Goal: Task Accomplishment & Management: Manage account settings

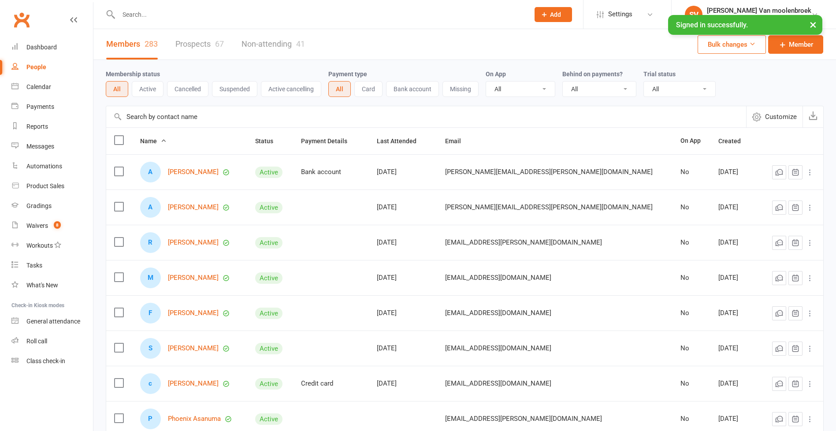
click at [131, 14] on input "text" at bounding box center [319, 14] width 407 height 12
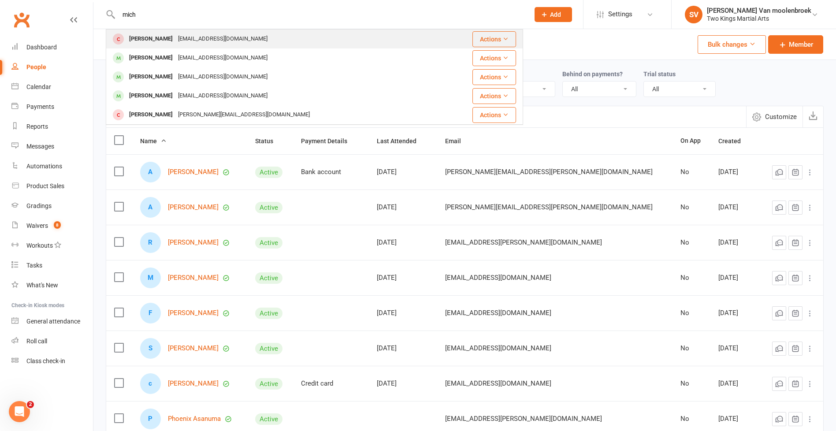
type input "mich"
click at [176, 39] on div "[EMAIL_ADDRESS][DOMAIN_NAME]" at bounding box center [222, 39] width 95 height 13
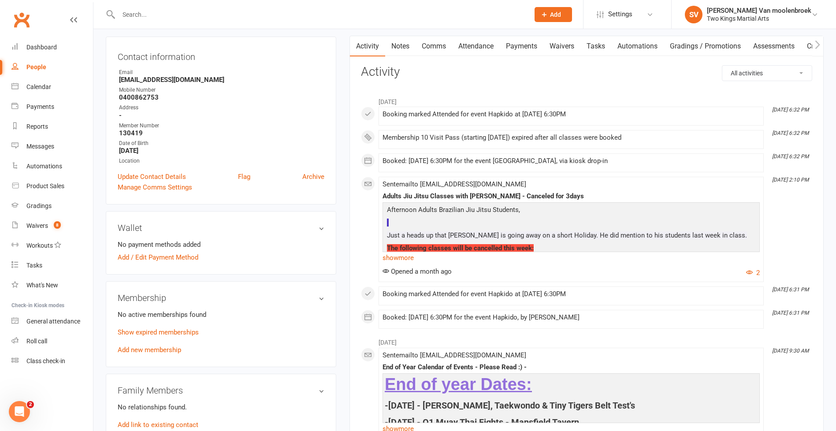
scroll to position [132, 0]
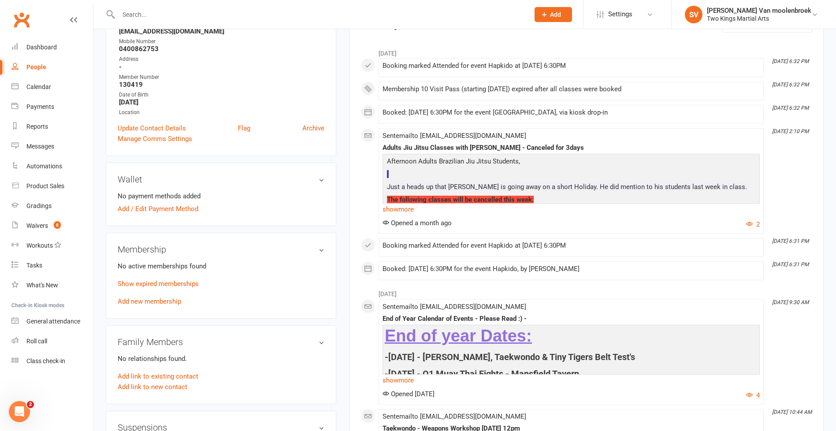
click at [164, 301] on link "Add new membership" at bounding box center [149, 302] width 63 height 8
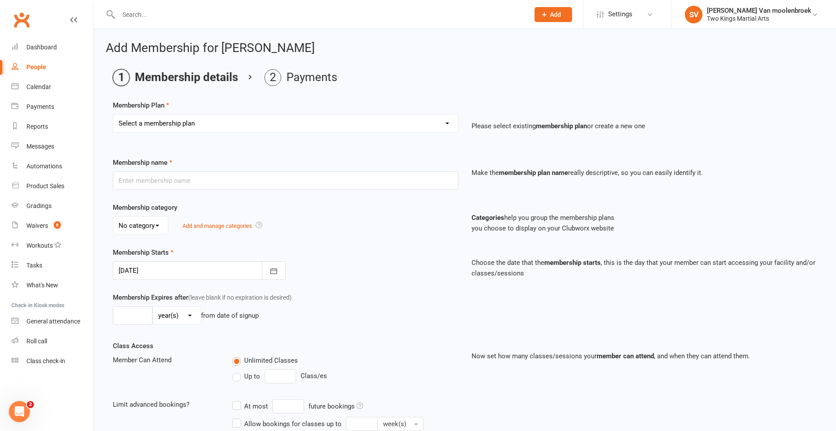
drag, startPoint x: 204, startPoint y: 127, endPoint x: 204, endPoint y: 134, distance: 6.2
click at [204, 127] on select "Select a membership plan Create new Membership Plan 10 Visit Pass 2 Classes a w…" at bounding box center [285, 124] width 345 height 18
select select "1"
click at [113, 115] on select "Select a membership plan Create new Membership Plan 10 Visit Pass 2 Classes a w…" at bounding box center [285, 124] width 345 height 18
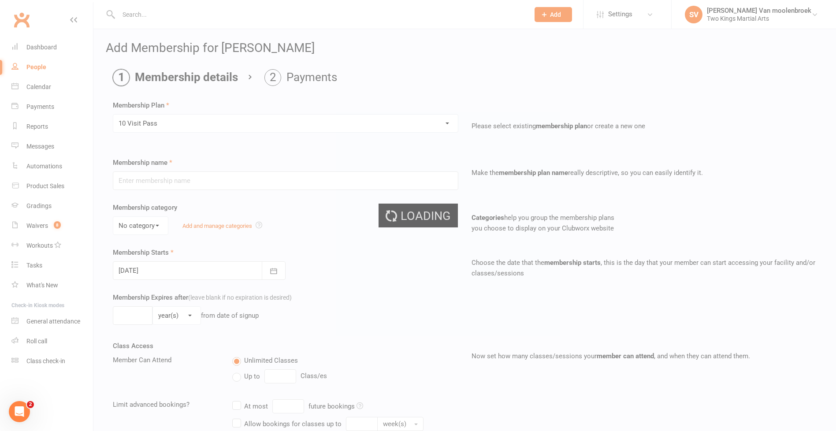
type input "10 Visit Pass"
select select "1"
type input "6"
select select "2"
type input "10"
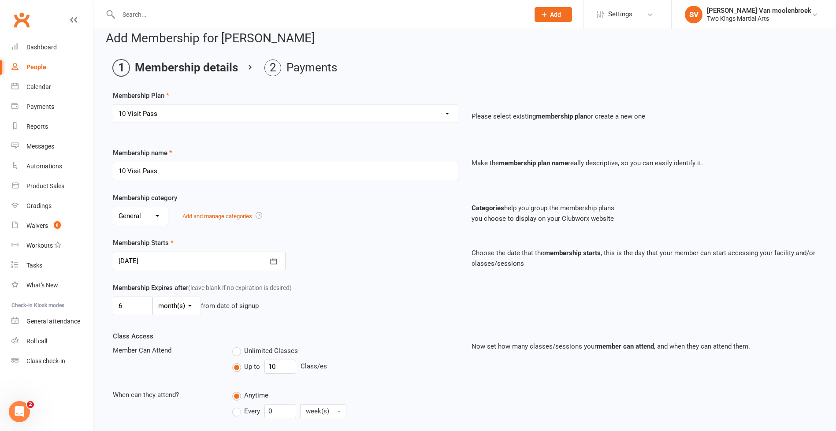
scroll to position [171, 0]
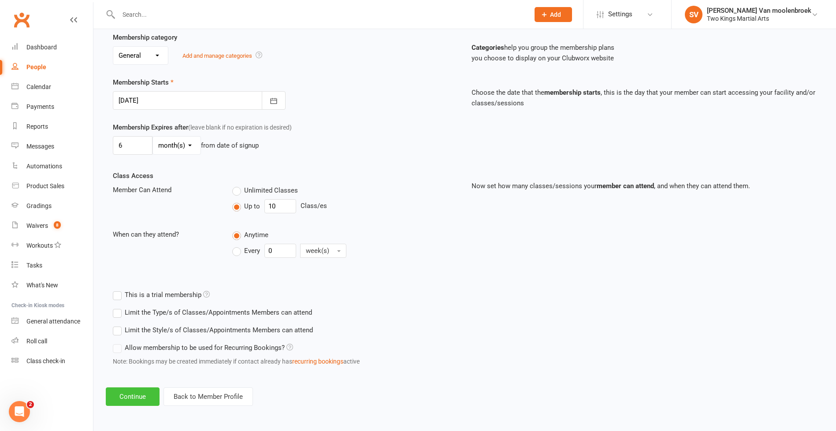
click at [147, 398] on button "Continue" at bounding box center [133, 397] width 54 height 19
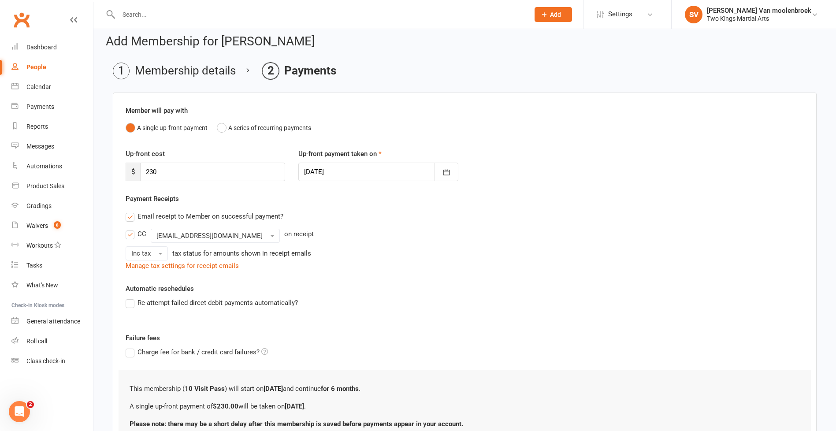
scroll to position [84, 0]
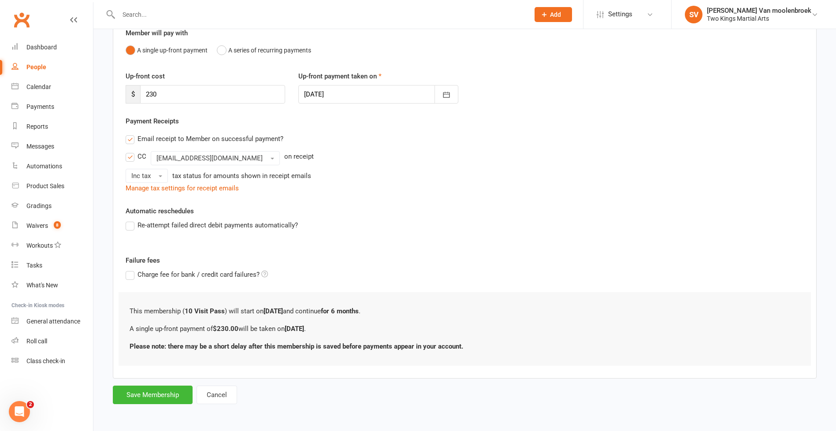
click at [127, 138] on label "Email receipt to Member on successful payment?" at bounding box center [205, 139] width 158 height 11
click at [127, 134] on input "Email receipt to Member on successful payment?" at bounding box center [129, 134] width 6 height 0
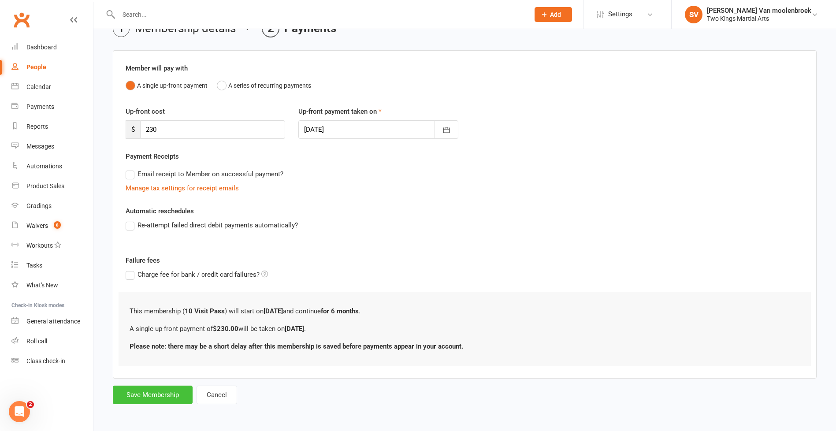
click at [139, 400] on button "Save Membership" at bounding box center [153, 395] width 80 height 19
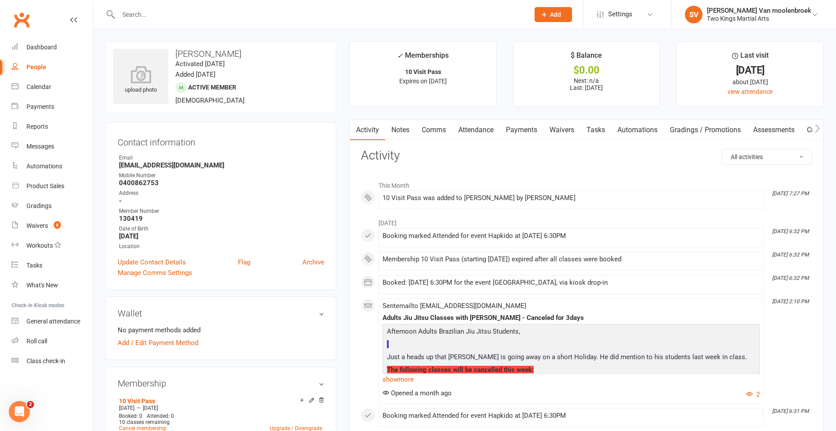
click at [441, 129] on link "Comms" at bounding box center [434, 130] width 37 height 20
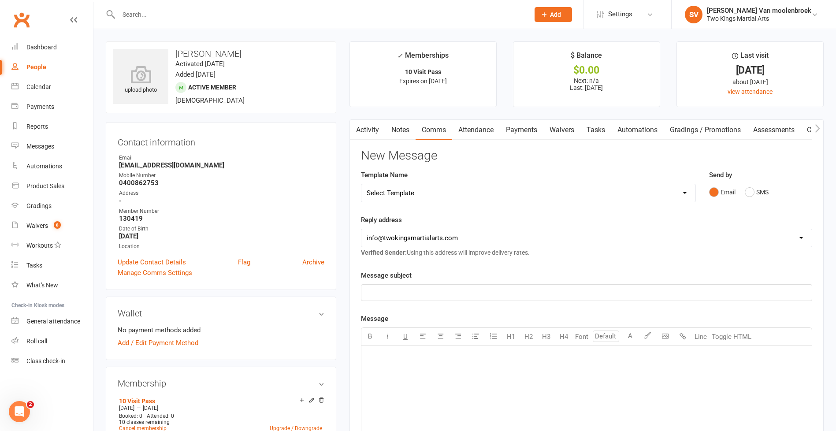
click at [533, 129] on link "Payments" at bounding box center [522, 130] width 44 height 20
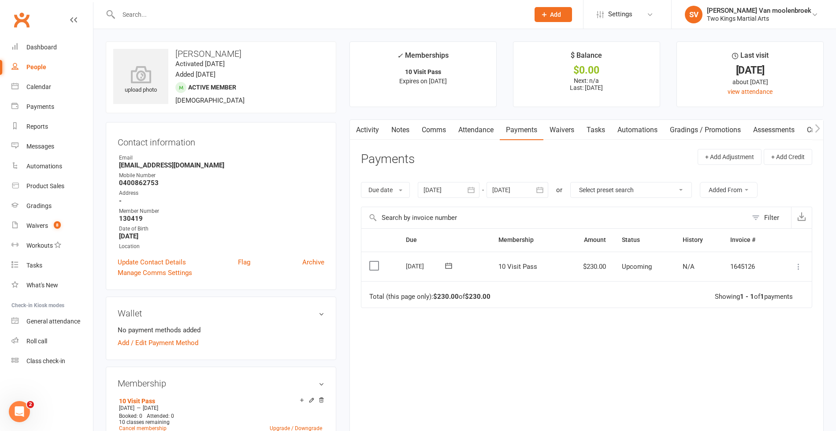
click at [566, 131] on link "Waivers" at bounding box center [562, 130] width 37 height 20
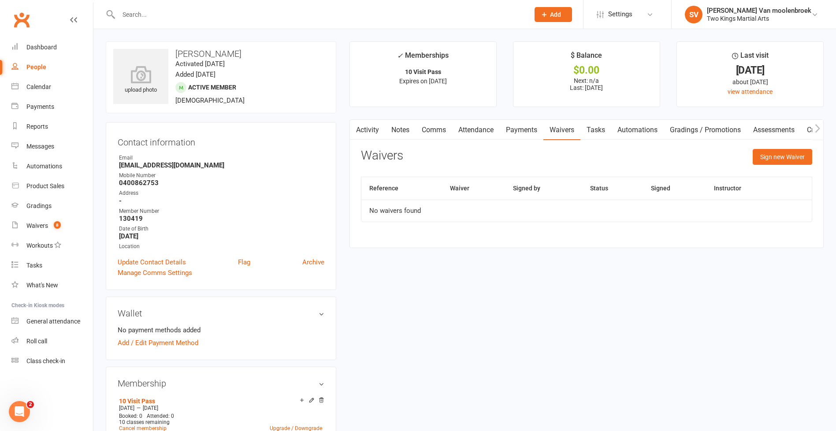
click at [480, 131] on link "Attendance" at bounding box center [476, 130] width 48 height 20
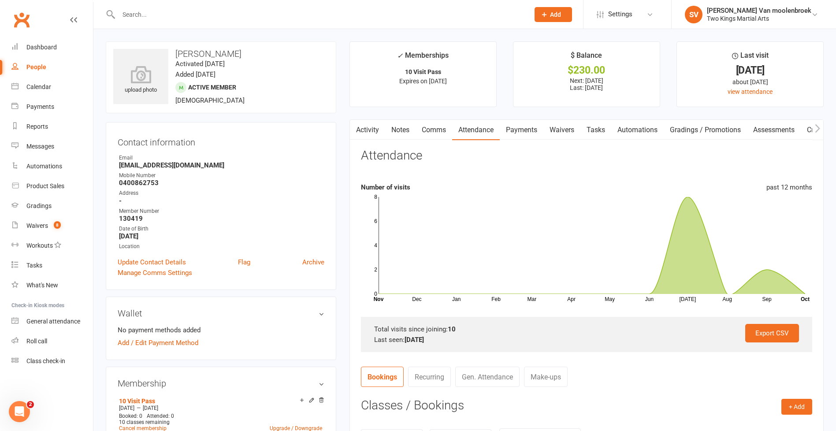
click at [818, 128] on icon "button" at bounding box center [817, 128] width 5 height 9
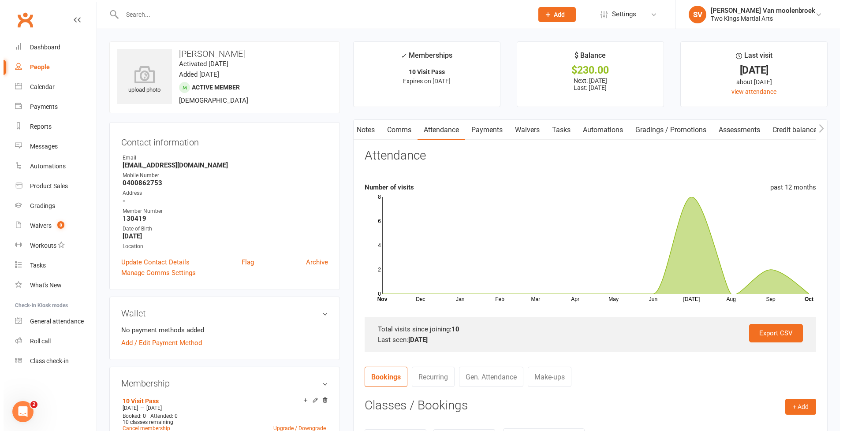
scroll to position [0, 38]
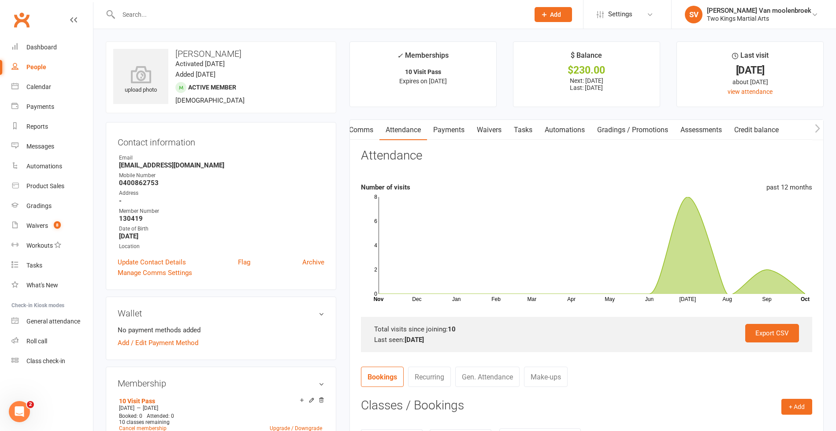
click at [818, 128] on icon "button" at bounding box center [817, 128] width 5 height 9
click at [485, 132] on link "Payments" at bounding box center [488, 130] width 44 height 20
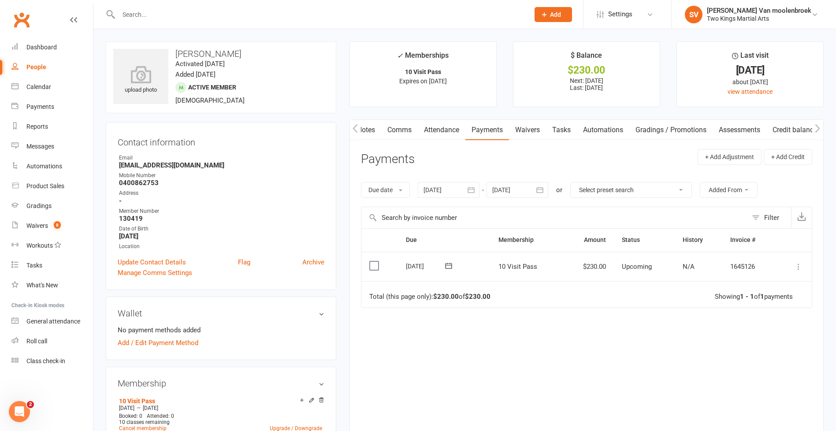
click at [797, 266] on icon at bounding box center [799, 266] width 9 height 9
click at [764, 297] on link "Mark as Paid (POS)" at bounding box center [759, 302] width 87 height 18
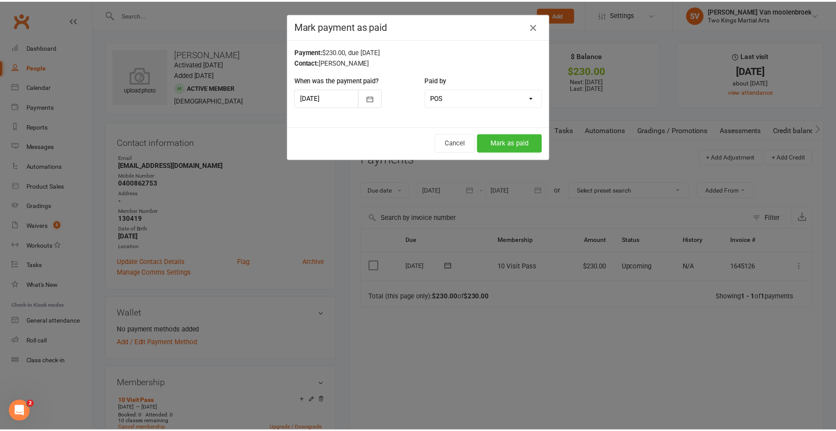
scroll to position [0, 34]
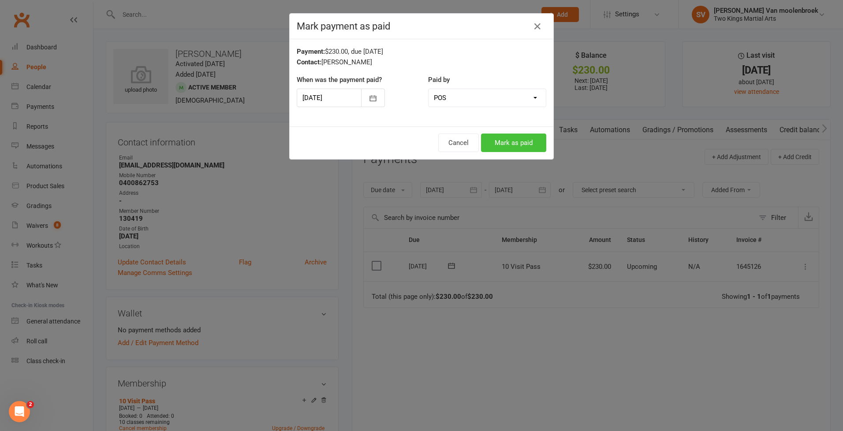
drag, startPoint x: 534, startPoint y: 146, endPoint x: 533, endPoint y: 158, distance: 12.8
click at [534, 145] on button "Mark as paid" at bounding box center [513, 143] width 65 height 19
